Goal: Transaction & Acquisition: Book appointment/travel/reservation

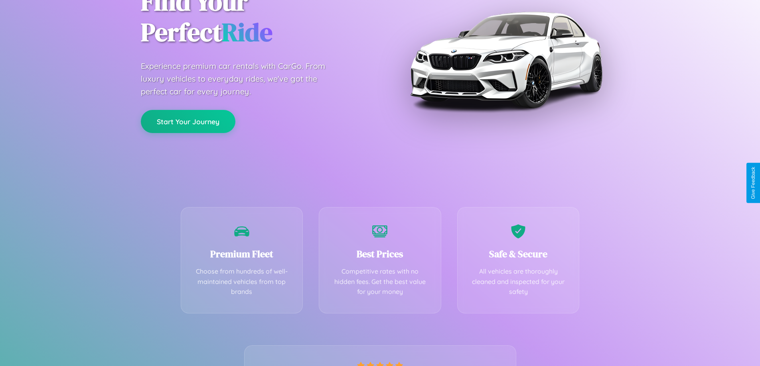
scroll to position [157, 0]
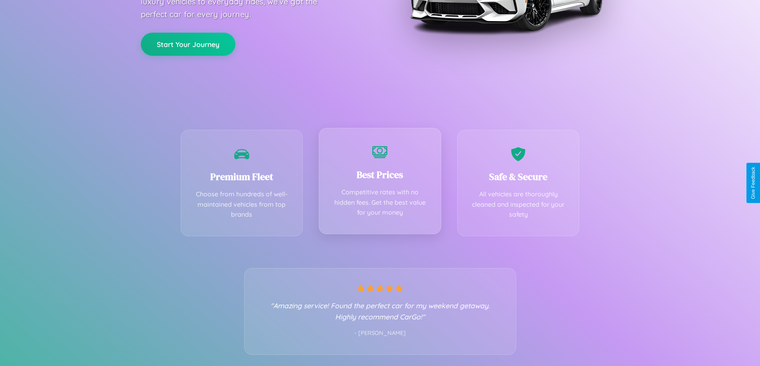
click at [380, 183] on div "Best Prices Competitive rates with no hidden fees. Get the best value for your …" at bounding box center [380, 181] width 122 height 106
click at [188, 44] on button "Start Your Journey" at bounding box center [188, 43] width 95 height 23
click at [188, 43] on button "Start Your Journey" at bounding box center [188, 43] width 95 height 23
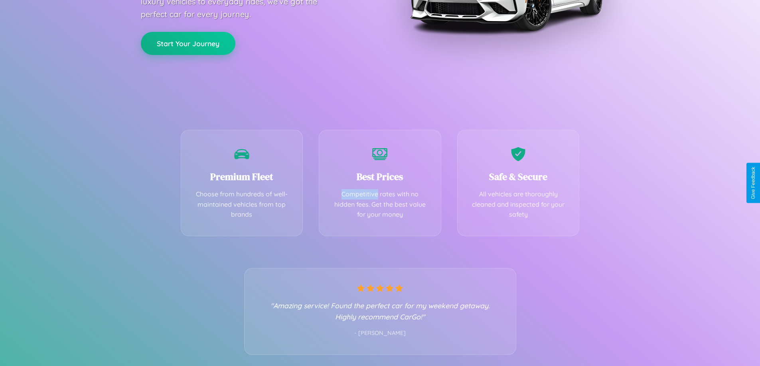
click at [188, 43] on button "Start Your Journey" at bounding box center [188, 43] width 95 height 23
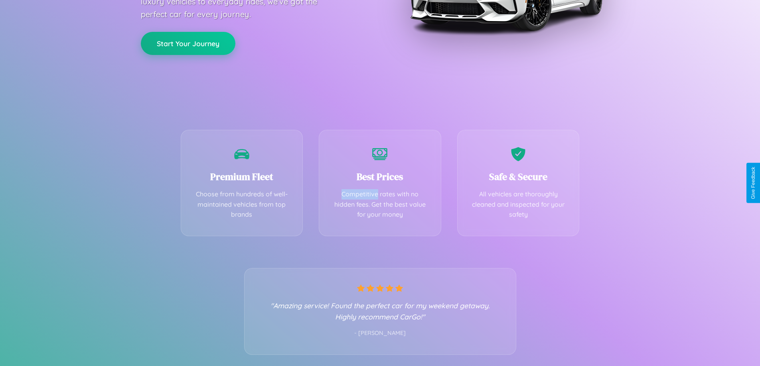
click at [188, 43] on button "Start Your Journey" at bounding box center [188, 43] width 95 height 23
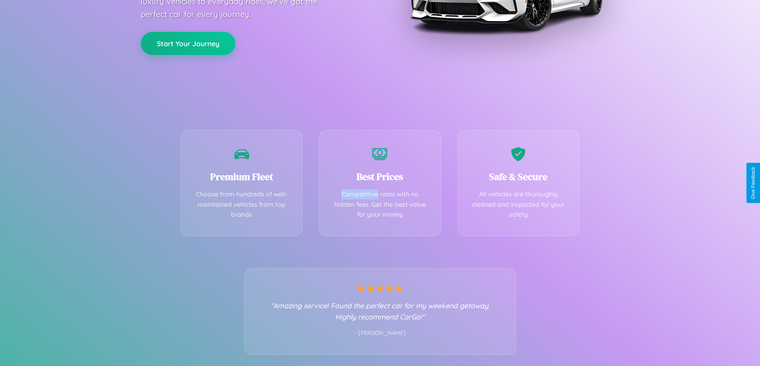
click at [188, 43] on button "Start Your Journey" at bounding box center [188, 43] width 95 height 23
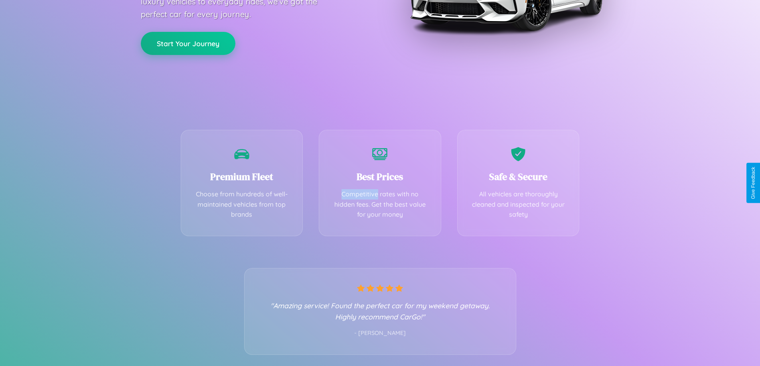
click at [188, 43] on button "Start Your Journey" at bounding box center [188, 43] width 95 height 23
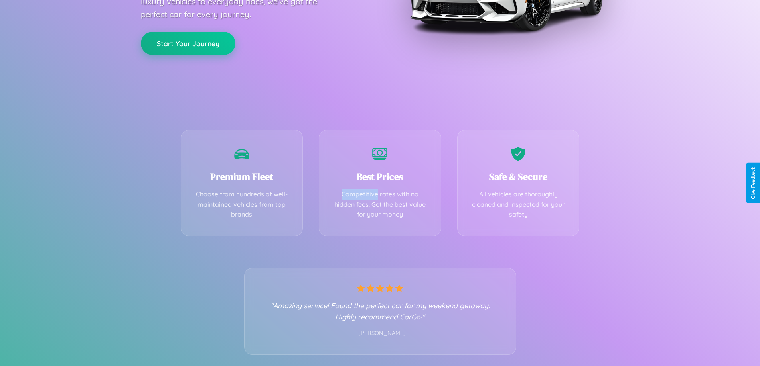
click at [188, 43] on button "Start Your Journey" at bounding box center [188, 43] width 95 height 23
